Goal: Ask a question

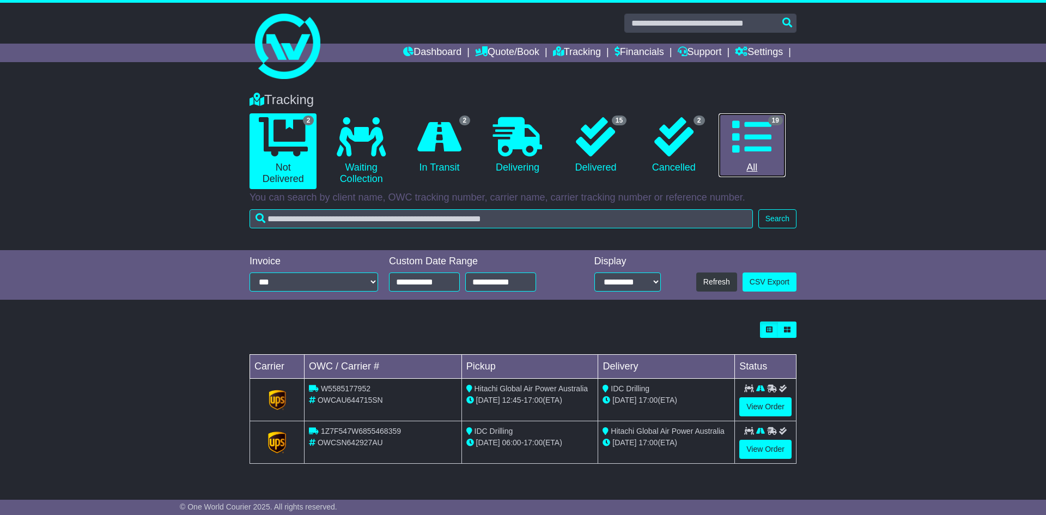
click at [738, 161] on link "19 All" at bounding box center [751, 145] width 67 height 64
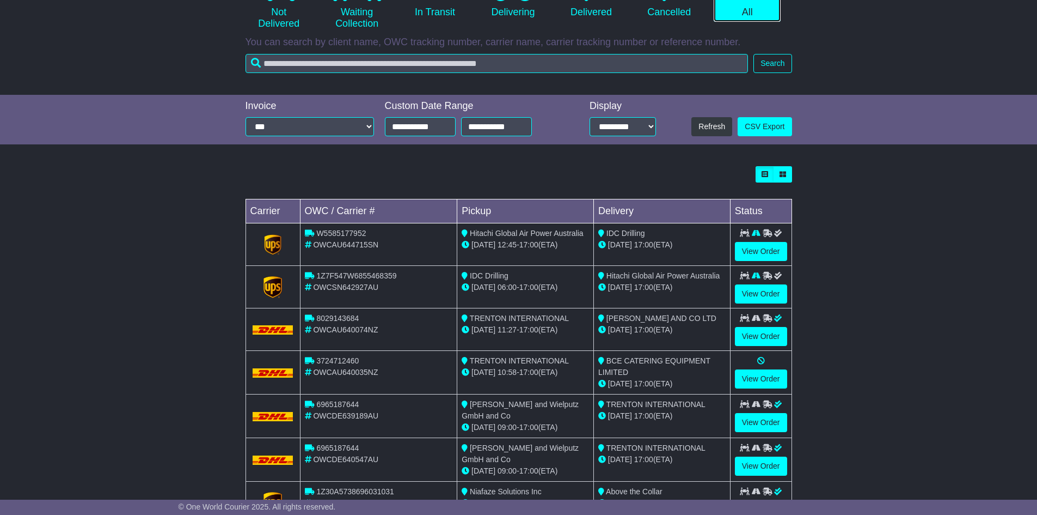
scroll to position [272, 0]
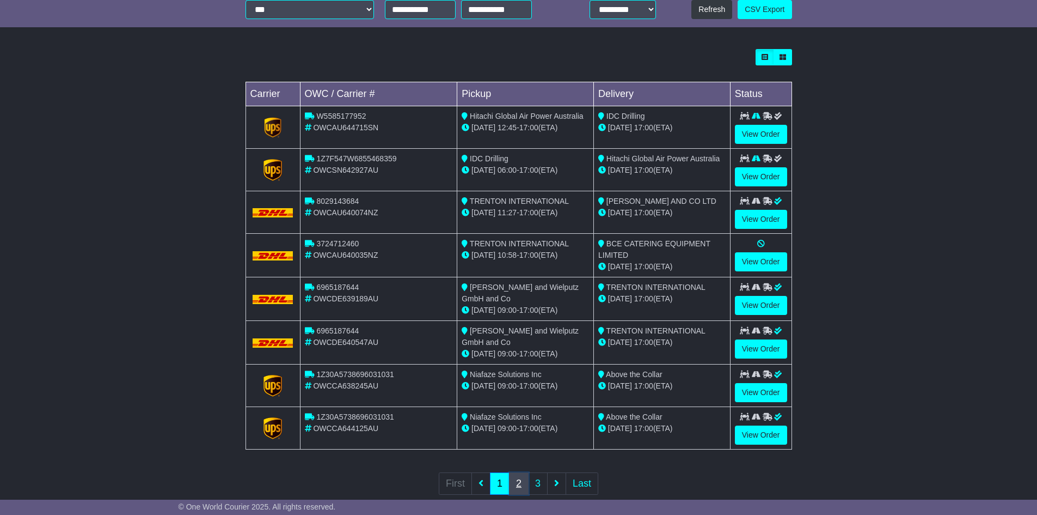
click at [525, 482] on link "2" at bounding box center [519, 483] width 20 height 22
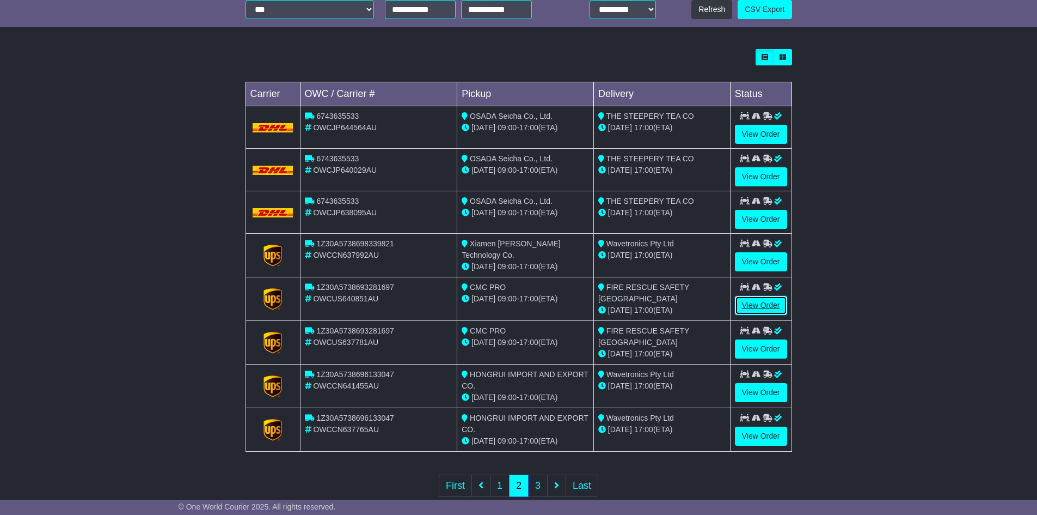
click at [737, 308] on link "View Order" at bounding box center [761, 305] width 52 height 19
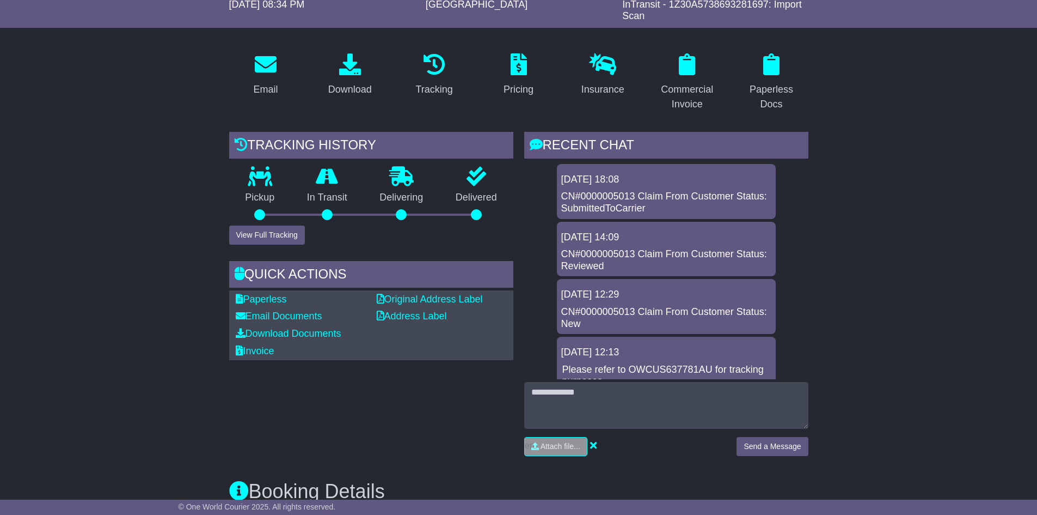
scroll to position [163, 0]
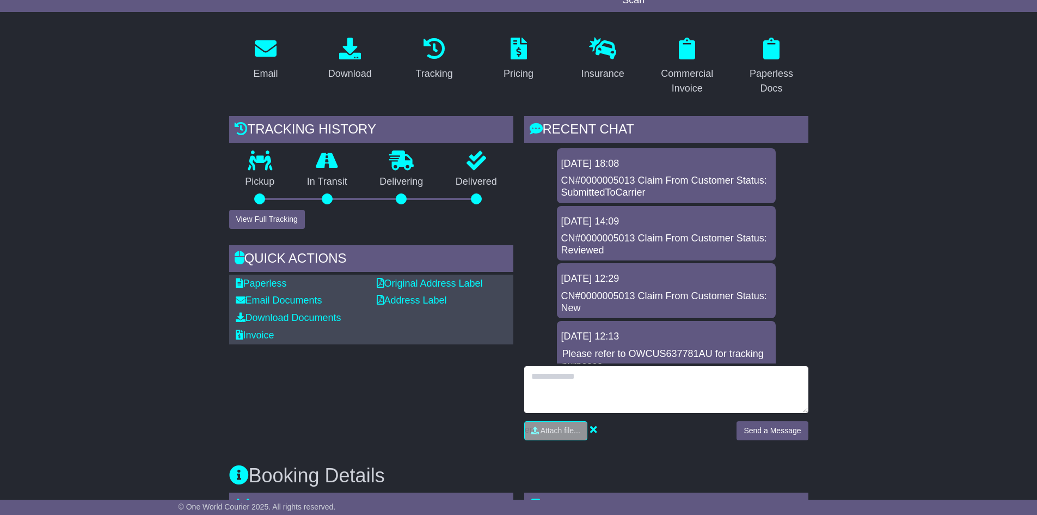
click at [682, 381] on textarea at bounding box center [666, 389] width 284 height 47
type textarea "**********"
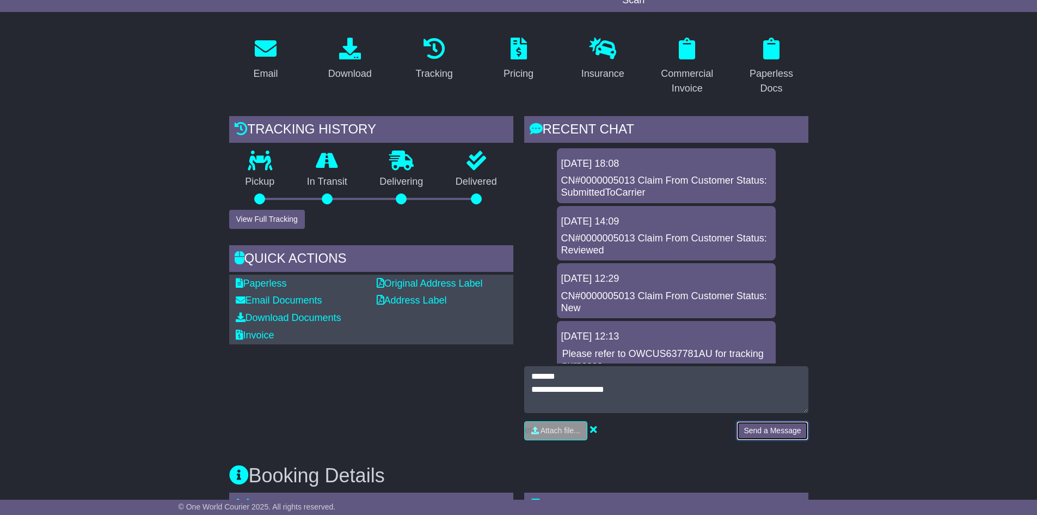
click at [748, 437] on button "Send a Message" at bounding box center [772, 430] width 71 height 19
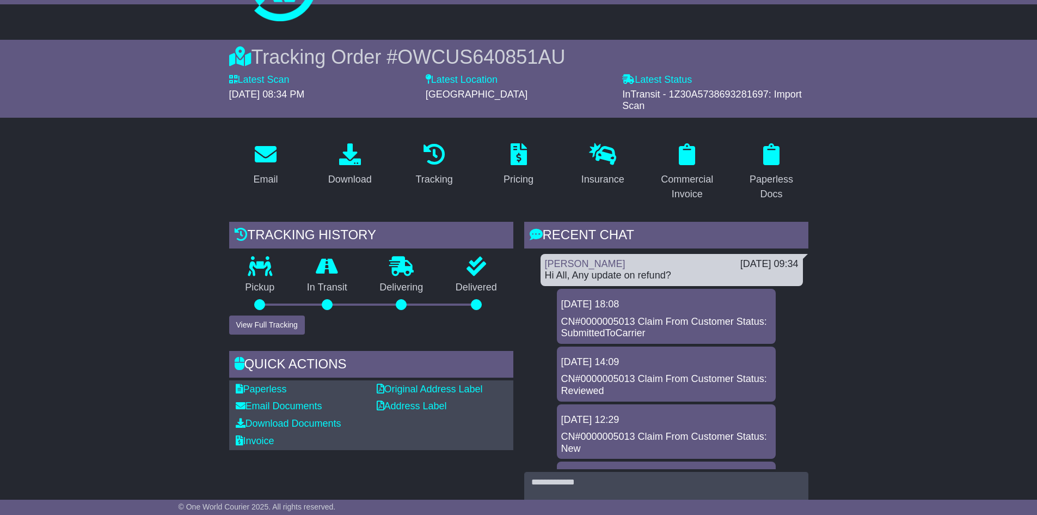
scroll to position [0, 0]
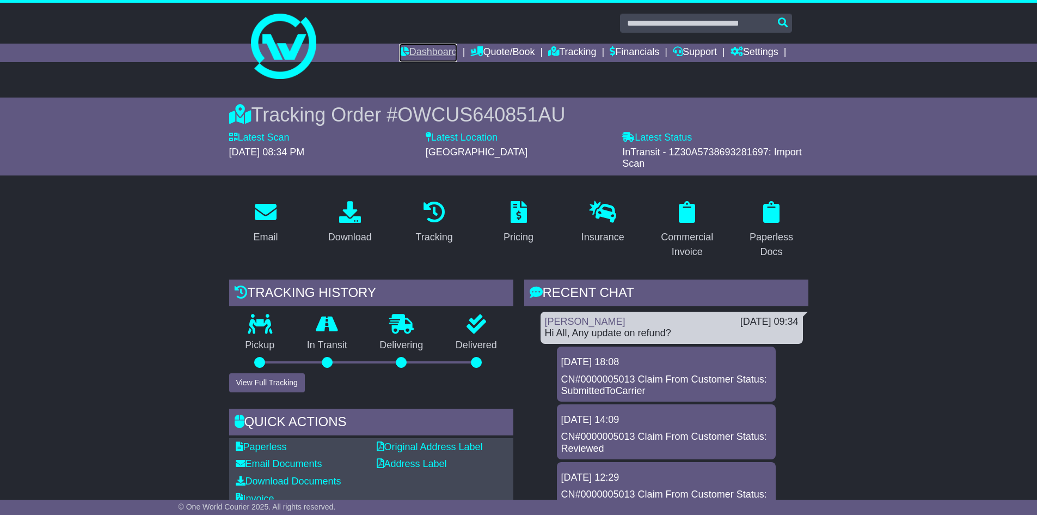
click at [399, 57] on link "Dashboard" at bounding box center [428, 53] width 58 height 19
